Goal: Find specific page/section

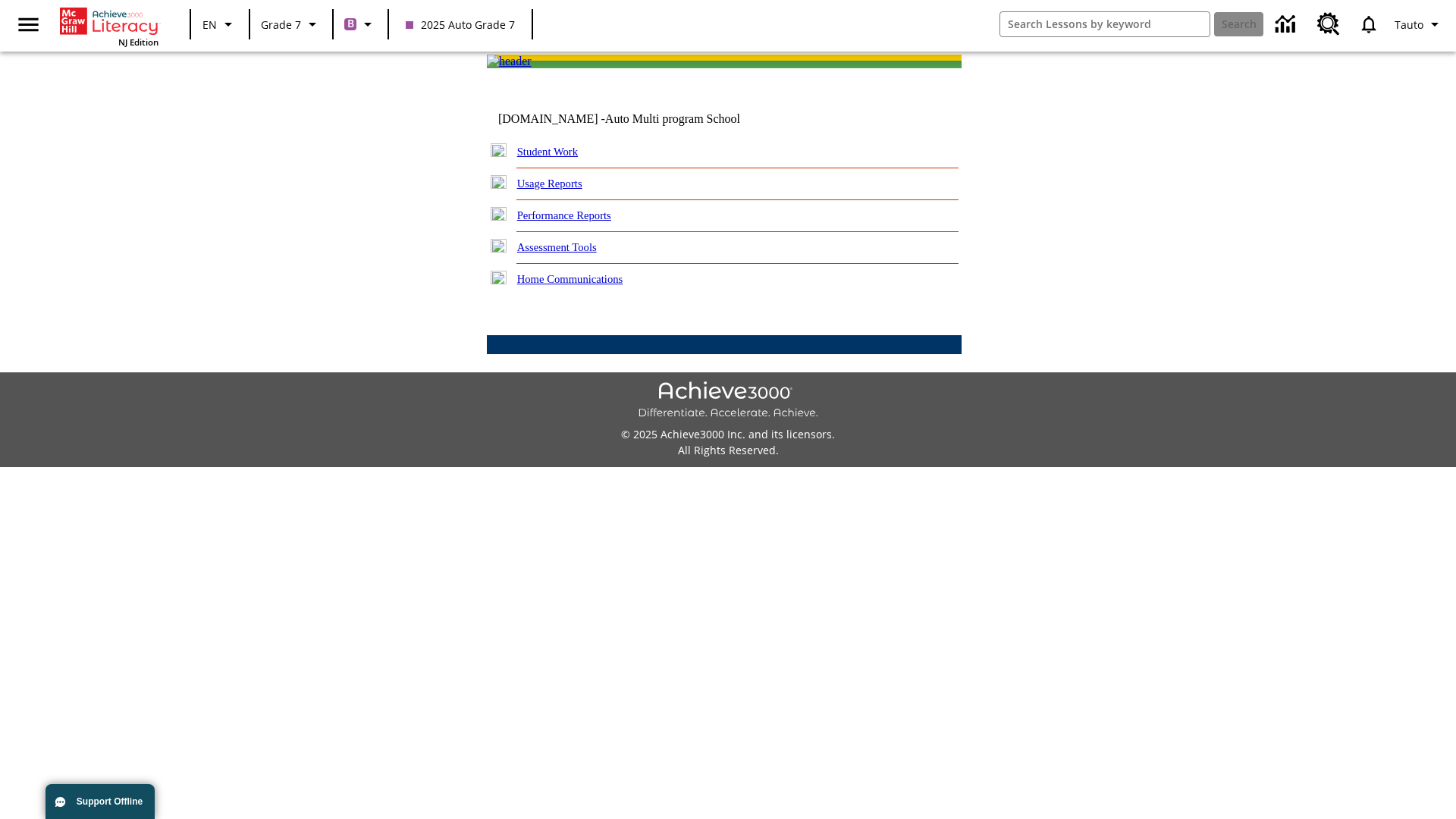
click at [557, 158] on link "Student Work" at bounding box center [548, 151] width 61 height 12
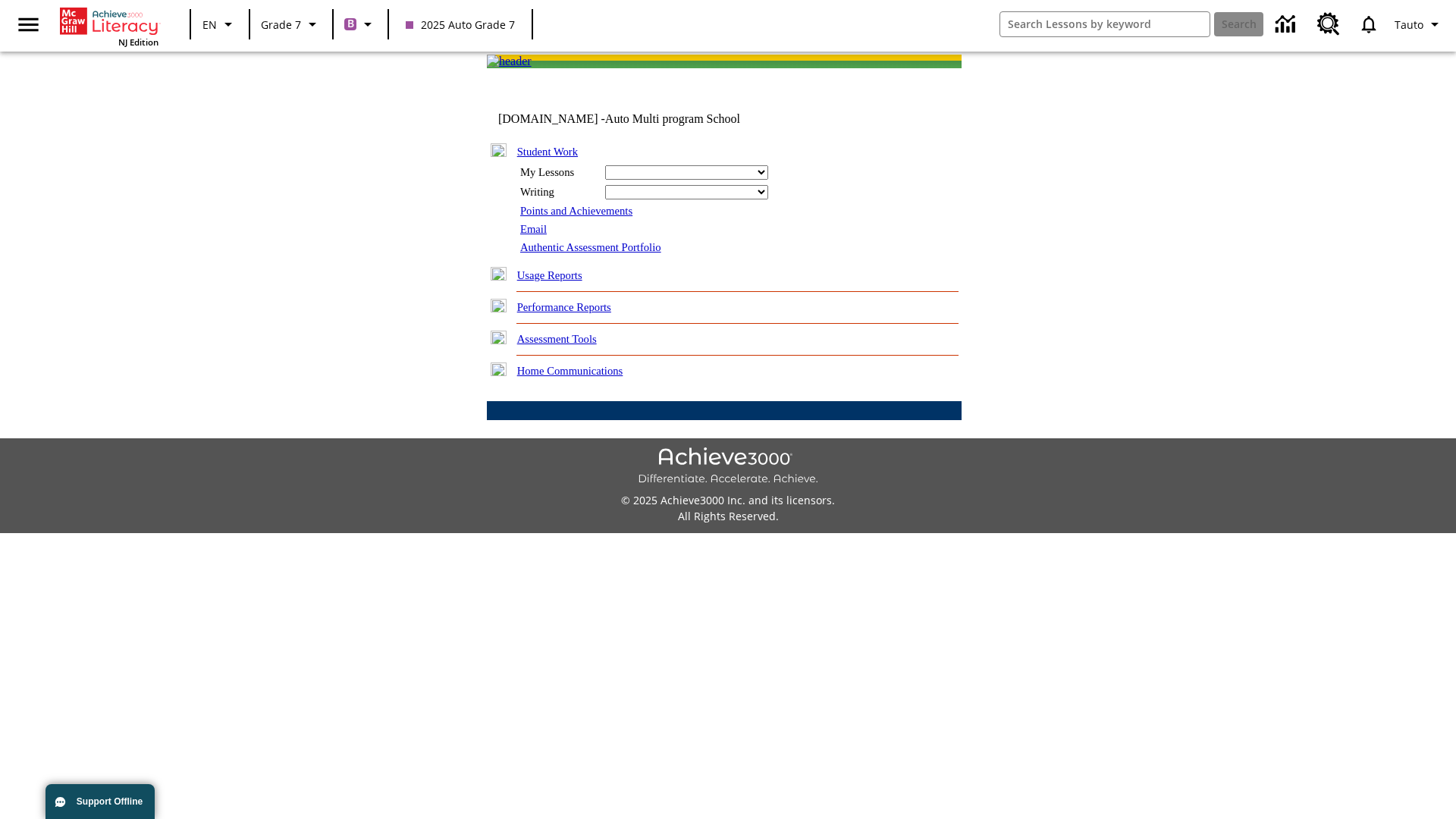
click at [534, 235] on link "Email" at bounding box center [533, 228] width 27 height 12
